Goal: Task Accomplishment & Management: Use online tool/utility

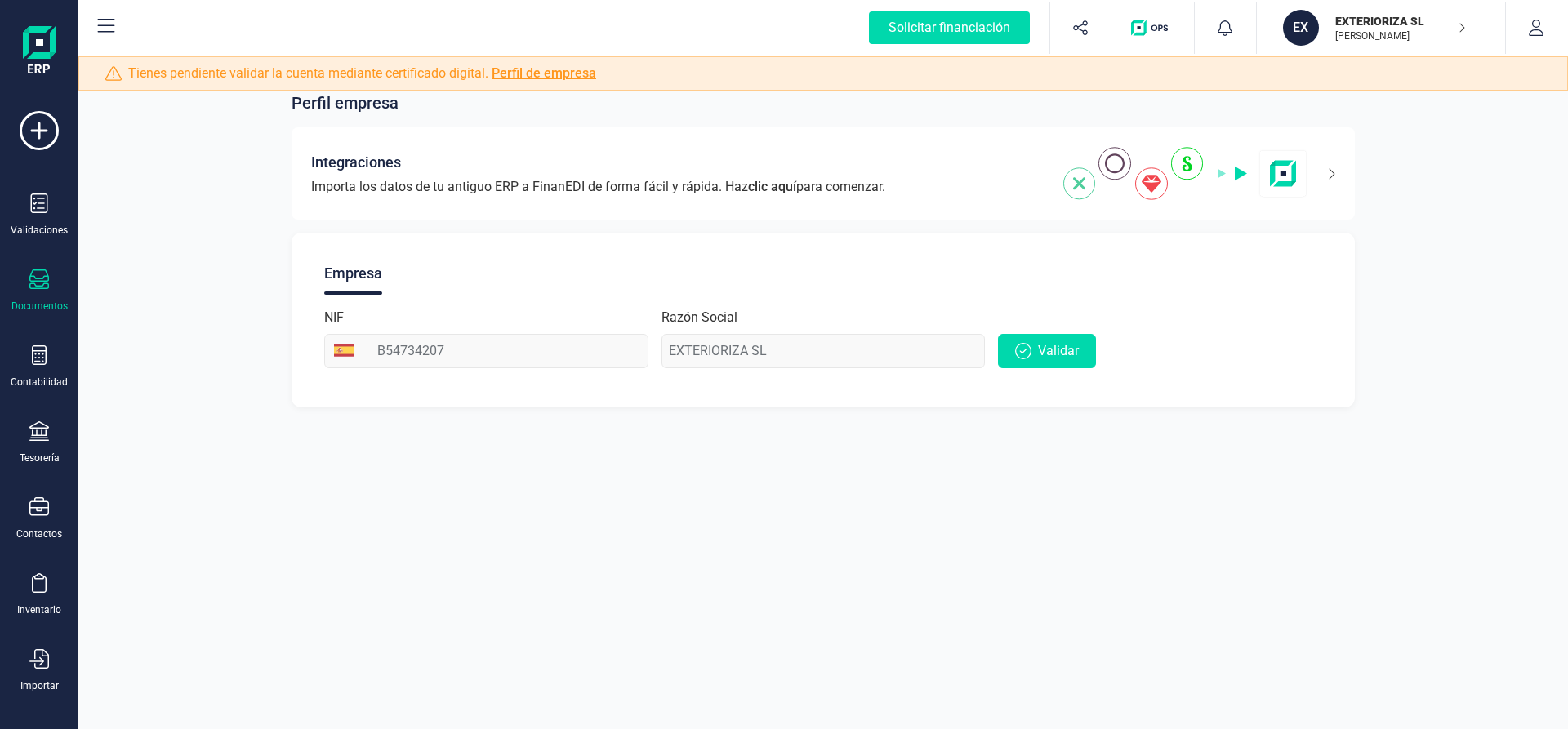
click at [34, 279] on icon at bounding box center [39, 278] width 19 height 19
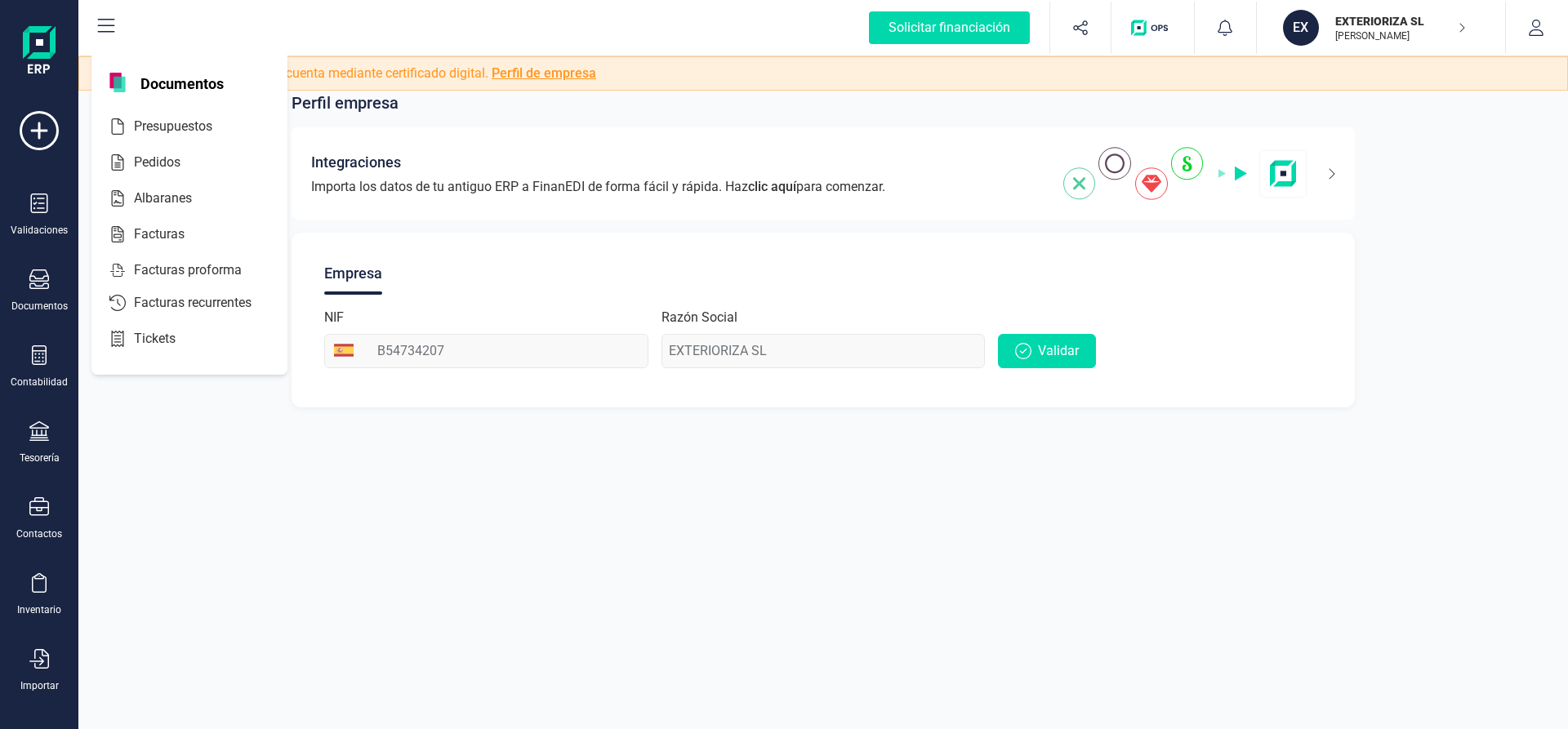
click at [445, 532] on div "Perfil empresa Integraciones Importa los datos de tu antiguo ERP a FinanEDI de …" at bounding box center [823, 364] width 1489 height 729
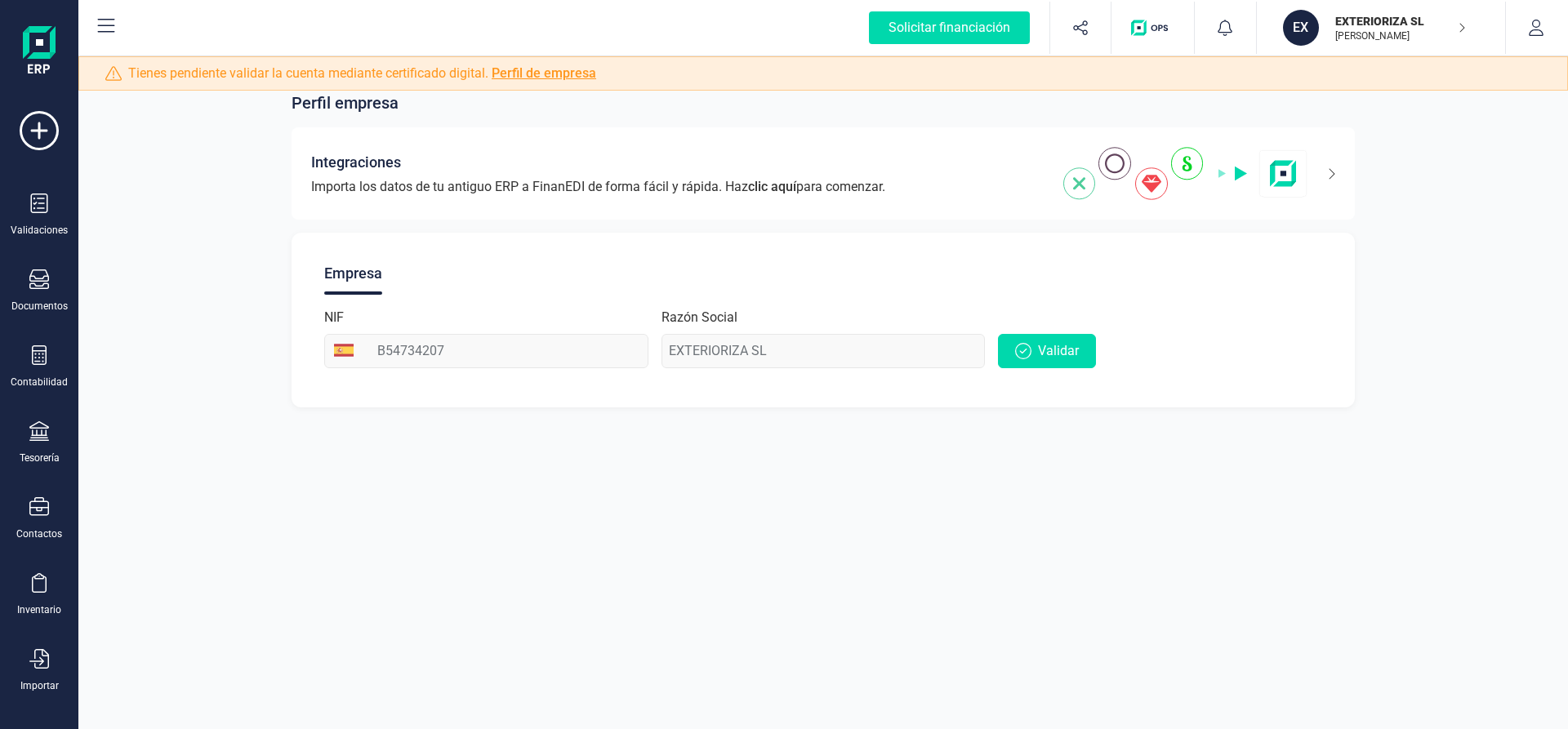
click at [106, 28] on icon at bounding box center [106, 26] width 19 height 19
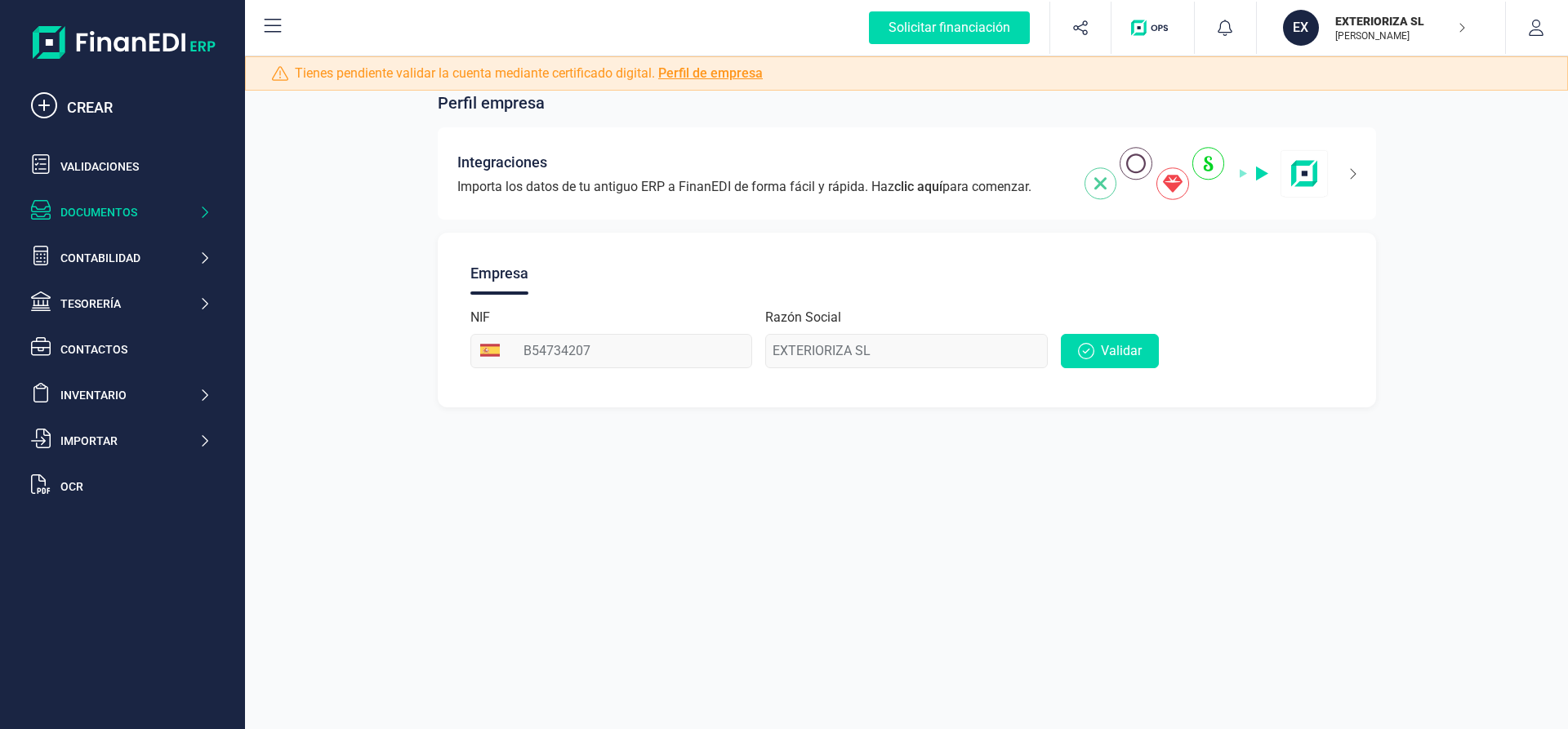
click at [92, 210] on div "Documentos" at bounding box center [129, 213] width 138 height 17
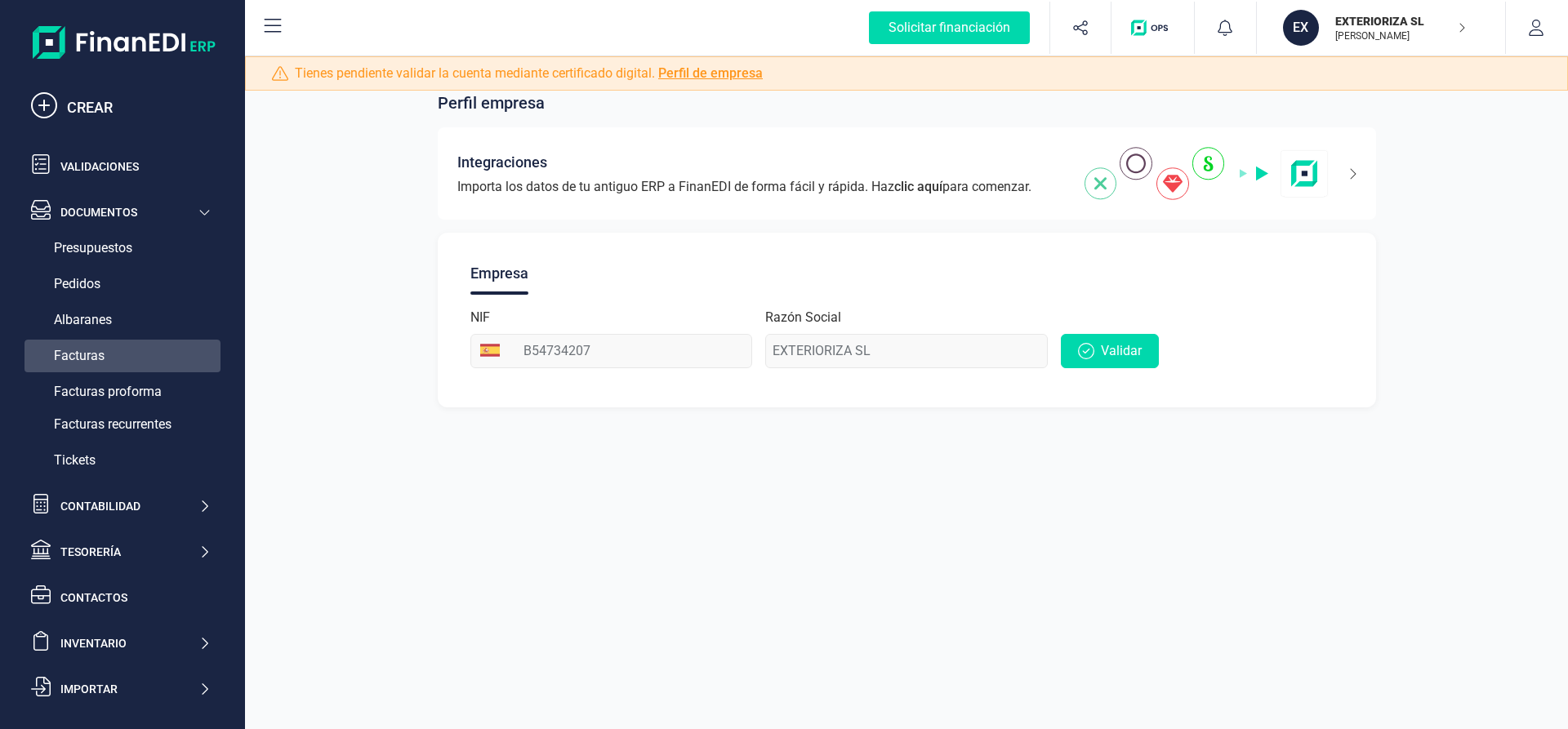
click at [75, 353] on span "Facturas" at bounding box center [79, 355] width 51 height 19
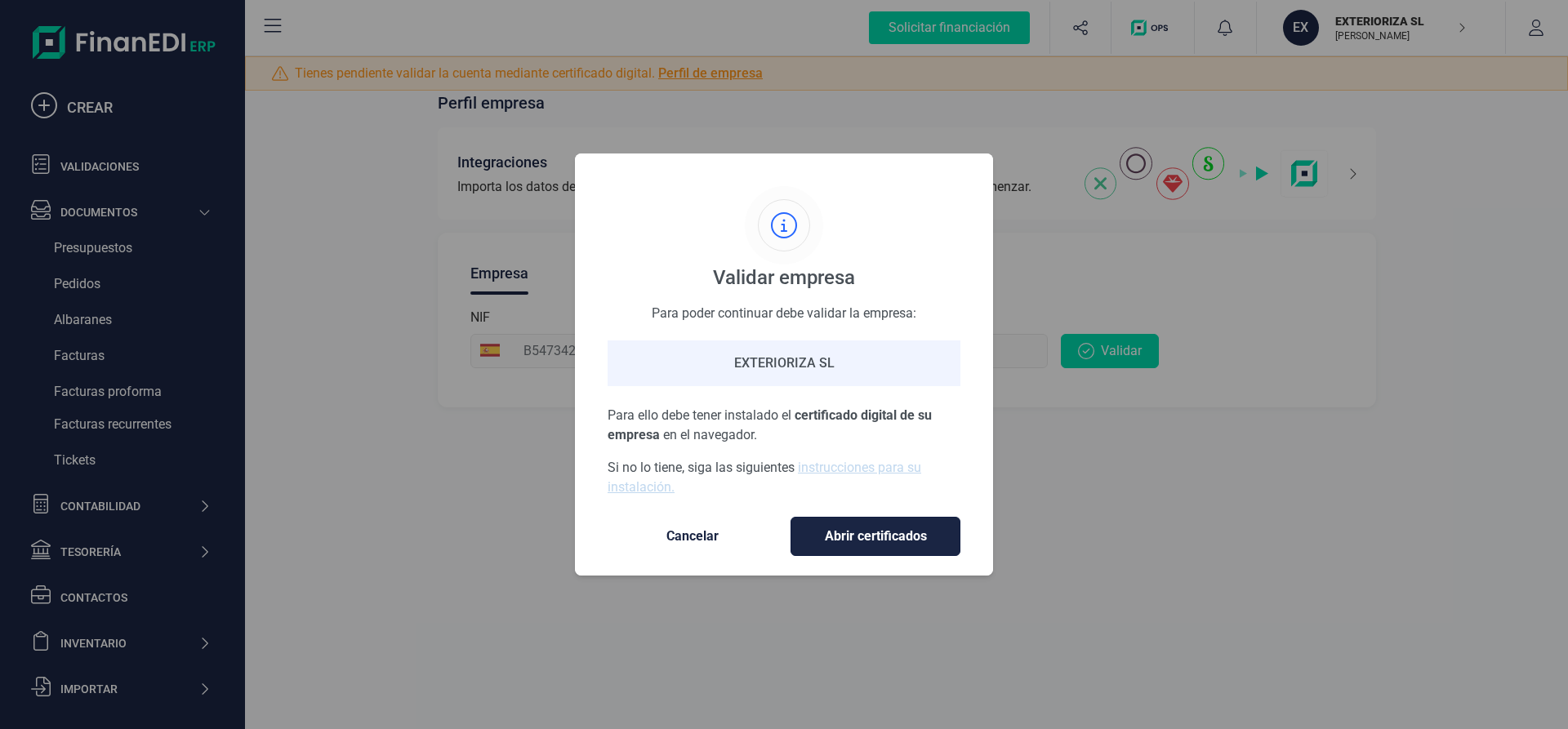
click at [842, 534] on span "Abrir certificados" at bounding box center [876, 536] width 135 height 19
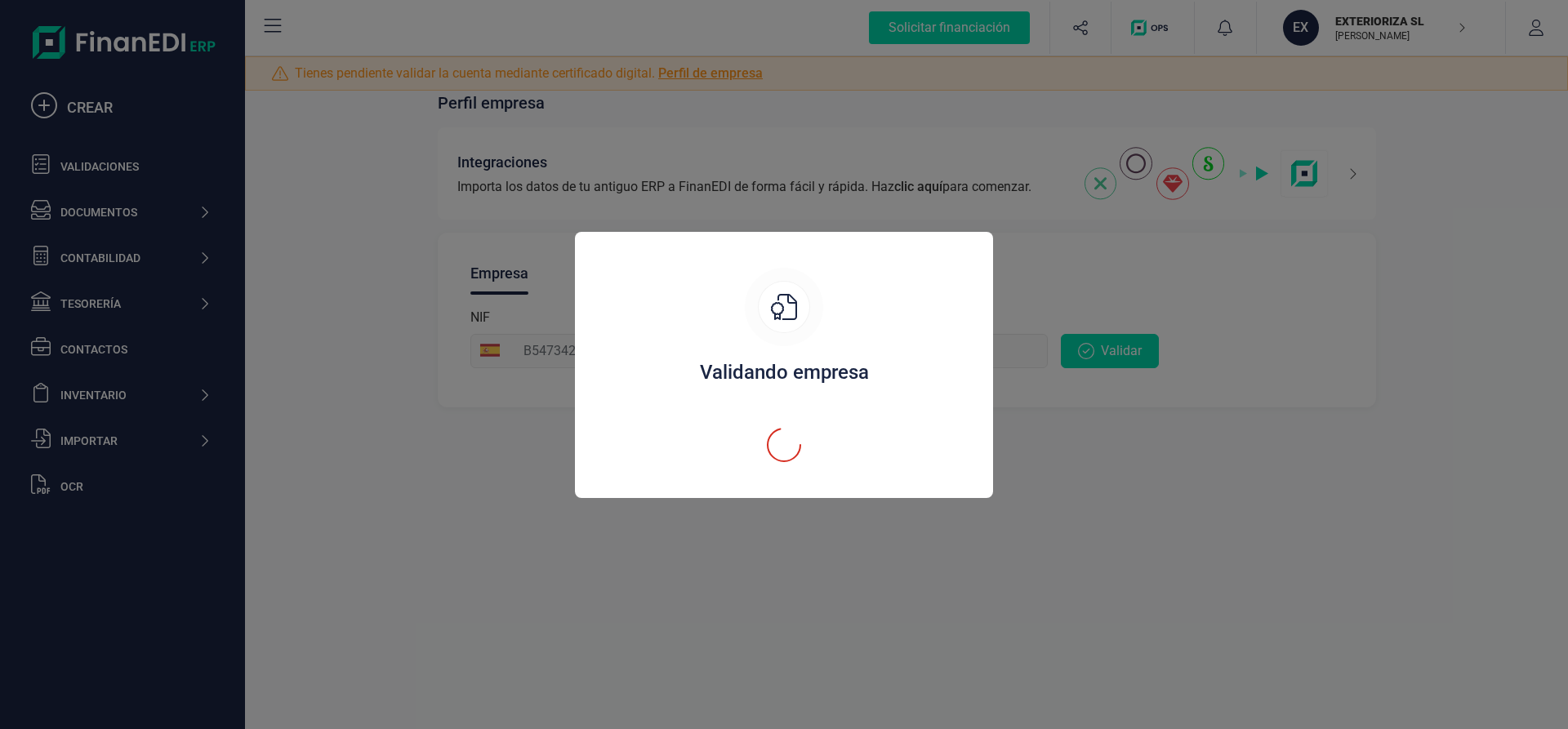
click at [693, 570] on div "Validando empresa" at bounding box center [784, 364] width 1568 height 729
click at [1093, 500] on div "Validando empresa" at bounding box center [784, 364] width 1568 height 729
click at [1092, 500] on div "Validando empresa" at bounding box center [784, 364] width 1568 height 729
click at [1134, 349] on div "Validando empresa" at bounding box center [784, 364] width 1568 height 729
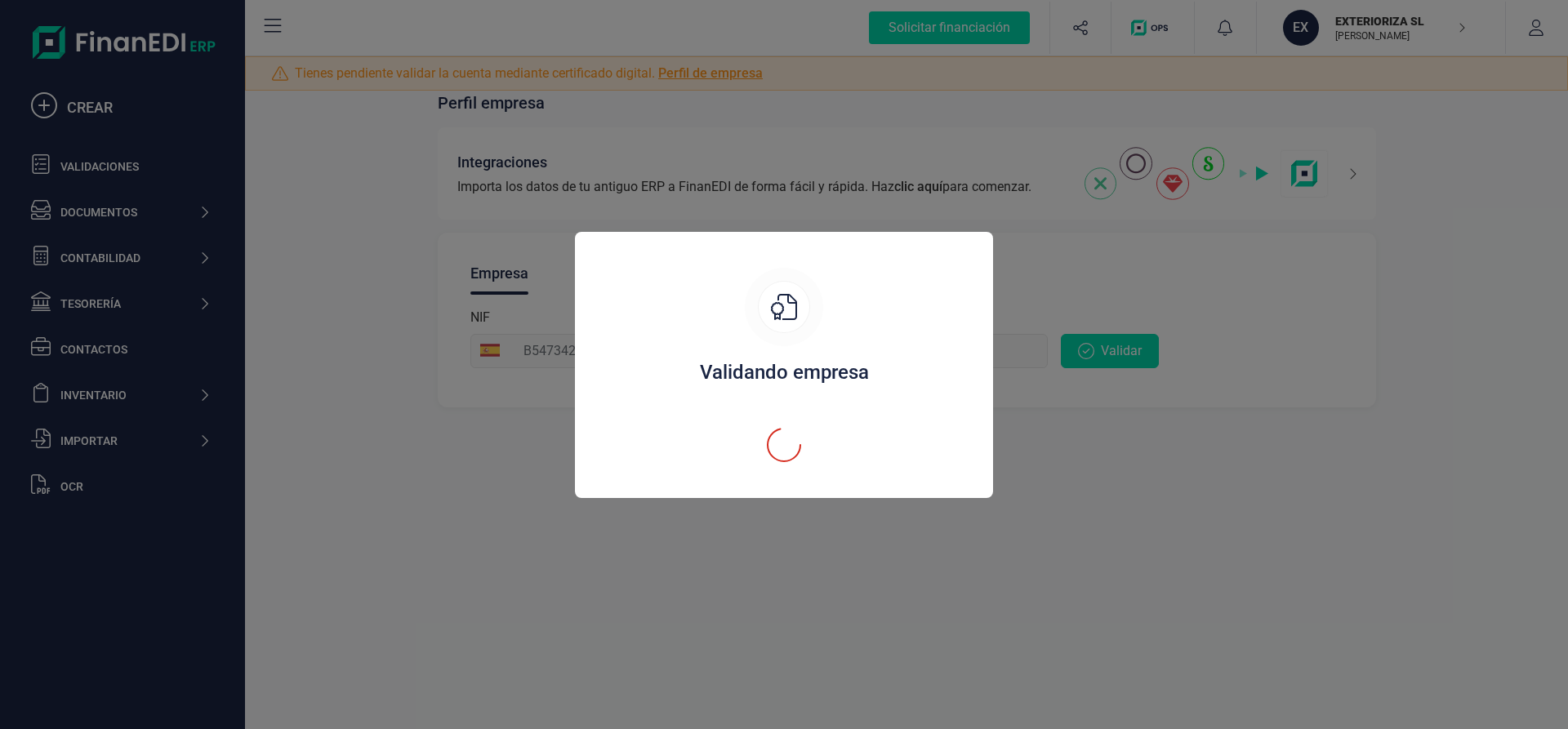
click at [425, 452] on div "Validando empresa" at bounding box center [784, 364] width 1568 height 729
